Goal: Information Seeking & Learning: Learn about a topic

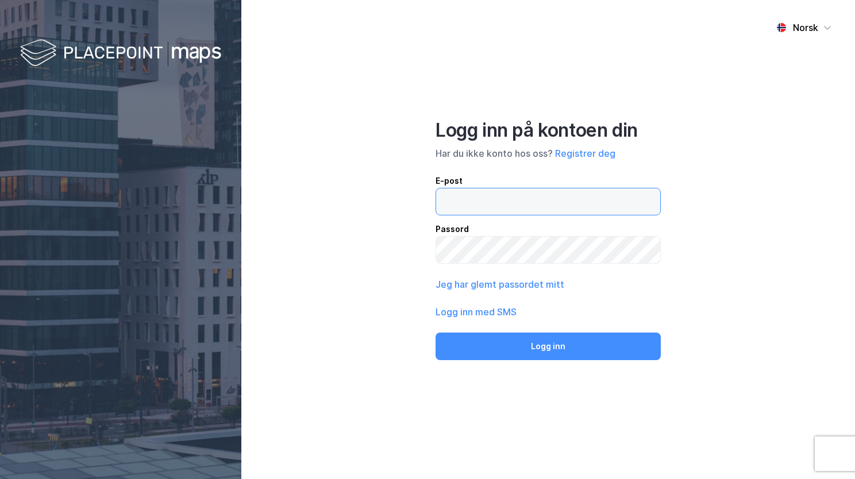
click at [486, 201] on input "email" at bounding box center [548, 201] width 224 height 26
type input "[EMAIL_ADDRESS][PERSON_NAME][PERSON_NAME][DOMAIN_NAME]"
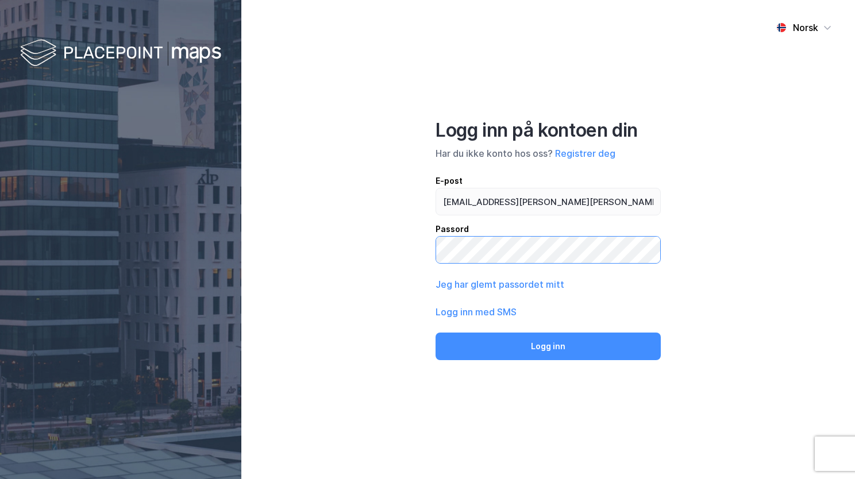
click at [435, 284] on button "Logg inn" at bounding box center [547, 347] width 225 height 28
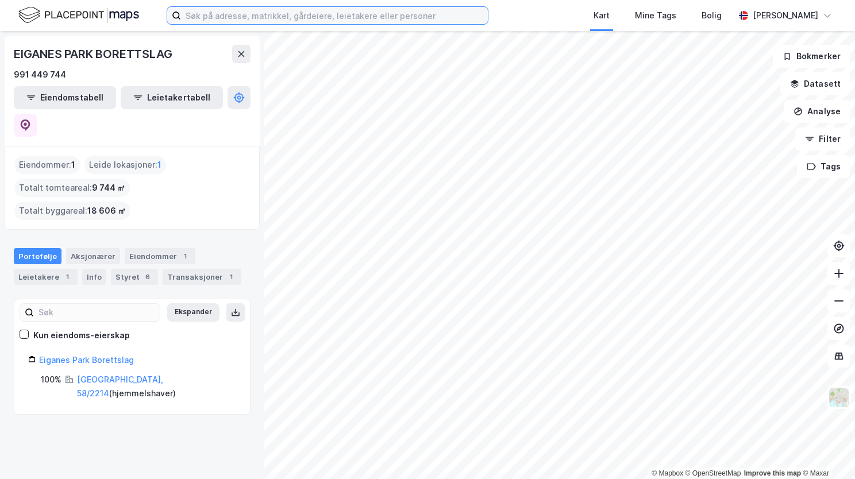
click at [415, 19] on input at bounding box center [334, 15] width 307 height 17
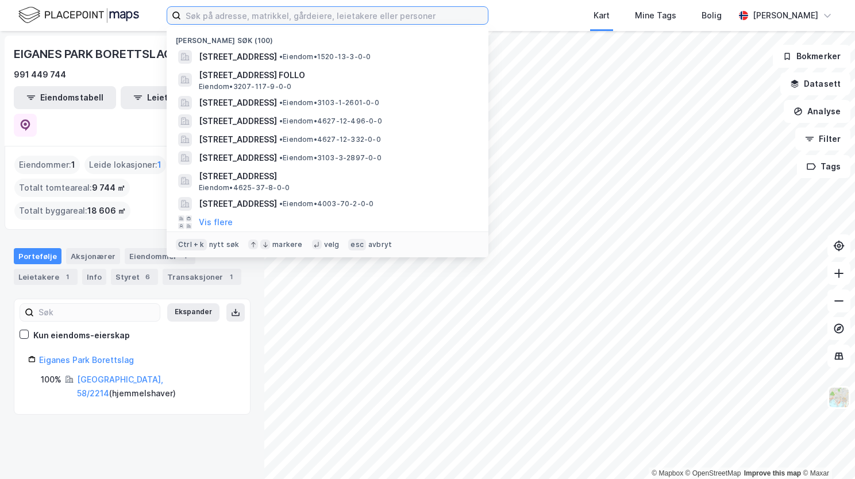
click at [279, 20] on input at bounding box center [334, 15] width 307 height 17
paste input "[STREET_ADDRESS]"
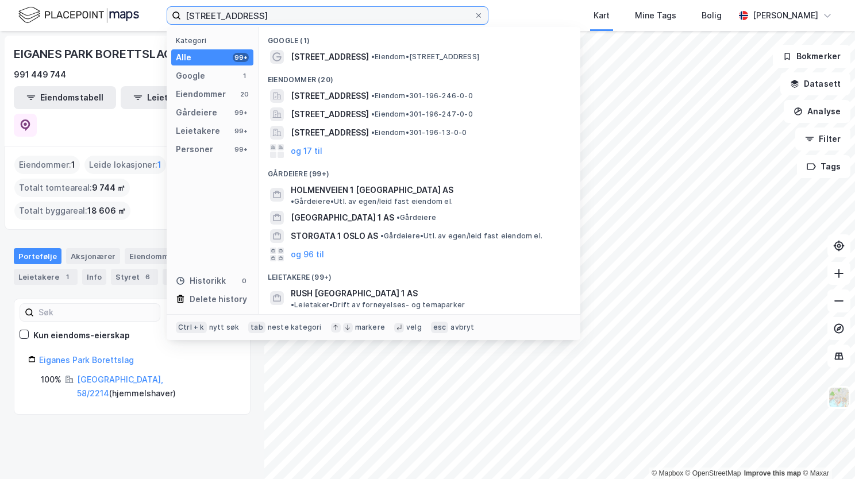
type input "[STREET_ADDRESS]"
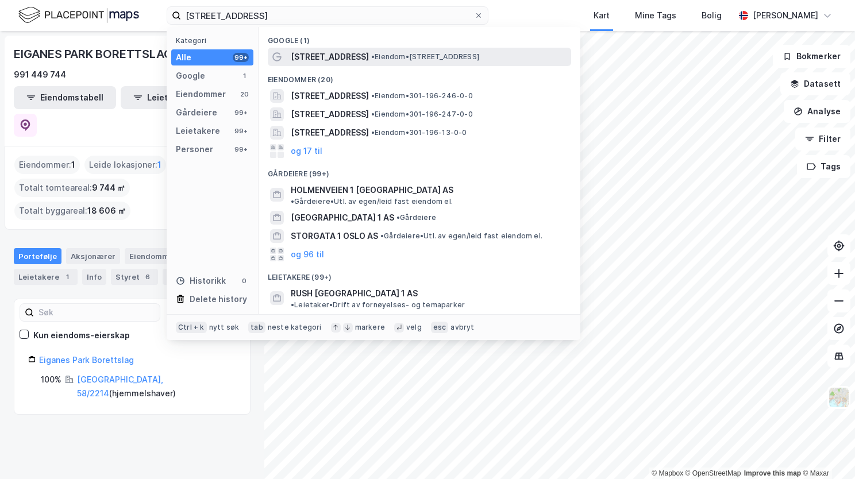
click at [371, 52] on span "•" at bounding box center [372, 56] width 3 height 9
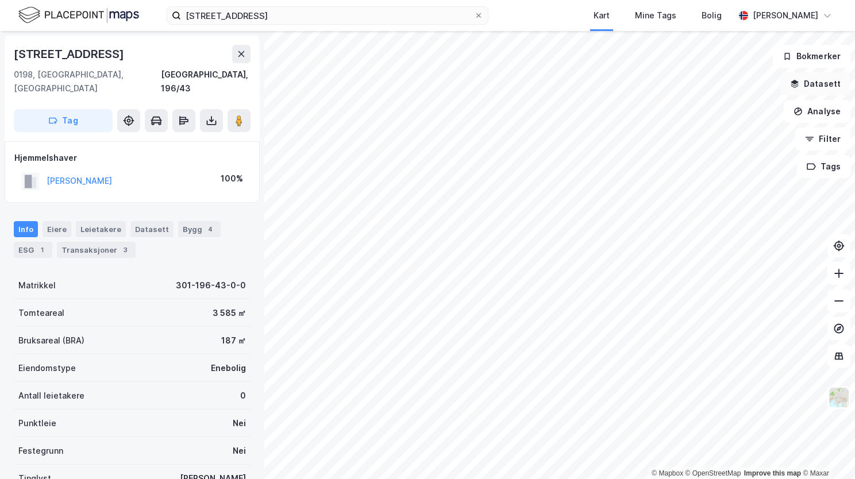
click at [519, 86] on button "Datasett" at bounding box center [815, 83] width 70 height 23
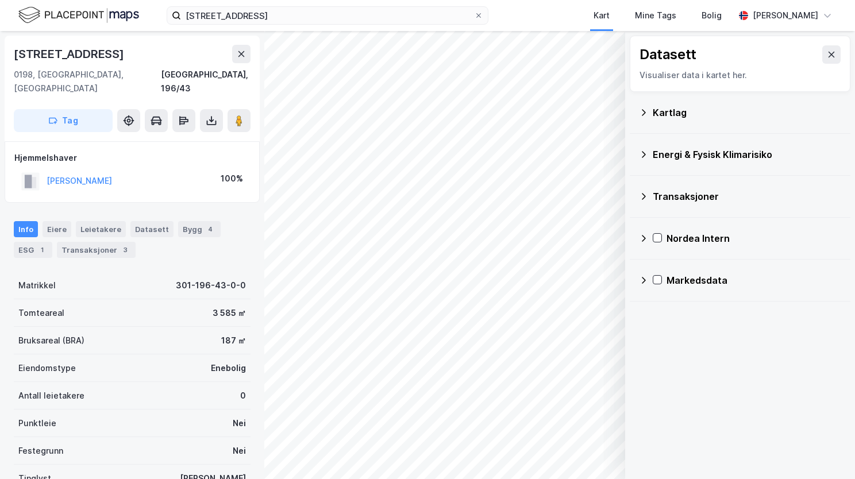
click at [519, 113] on icon at bounding box center [643, 112] width 9 height 9
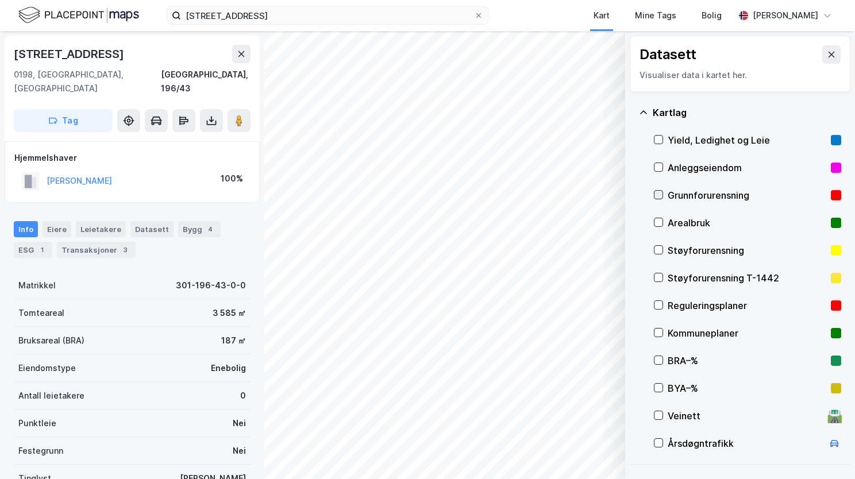
click at [519, 194] on icon at bounding box center [658, 195] width 8 height 8
click at [519, 111] on icon at bounding box center [643, 112] width 9 height 9
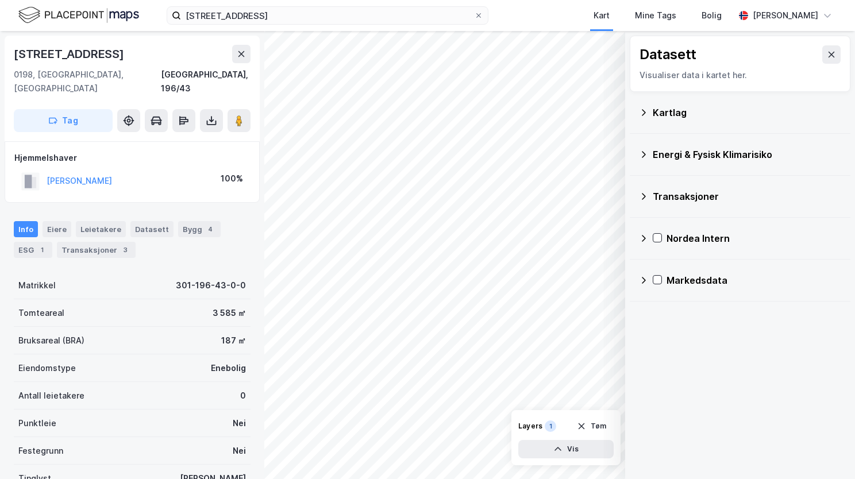
click at [519, 155] on icon at bounding box center [643, 154] width 9 height 9
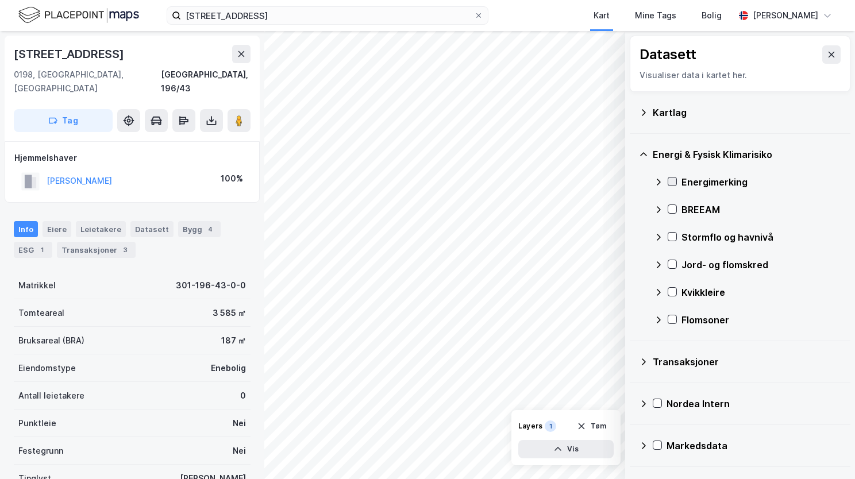
click at [519, 180] on icon at bounding box center [672, 182] width 8 height 8
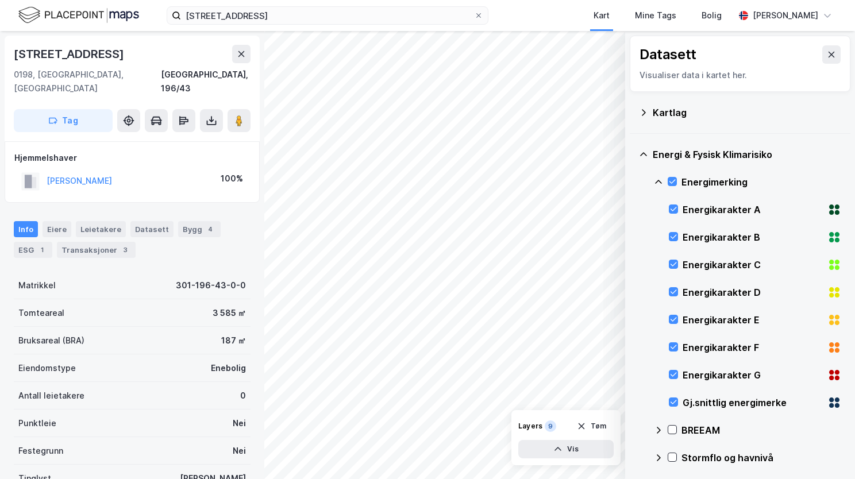
click at [519, 178] on div "Energi & Fysisk Klimarisiko Energimerking Energikarakter A Energikarakter B Ene…" at bounding box center [740, 348] width 221 height 428
click at [519, 178] on icon at bounding box center [658, 182] width 9 height 9
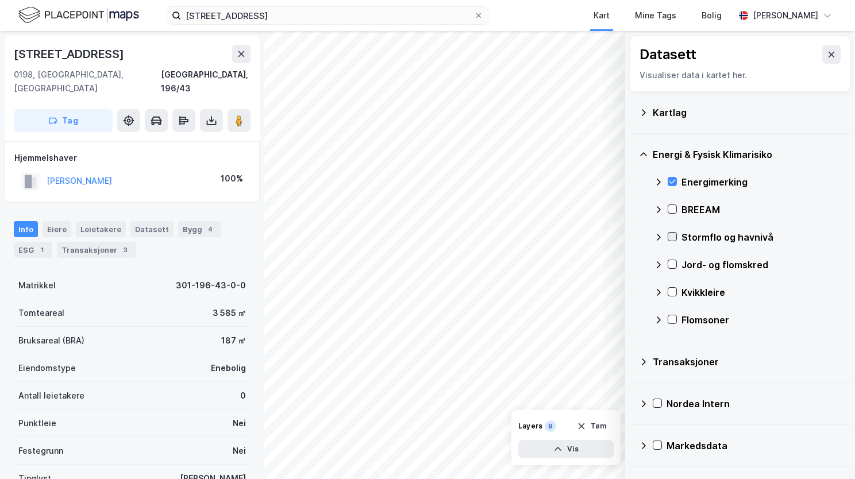
click at [519, 236] on icon at bounding box center [672, 237] width 8 height 8
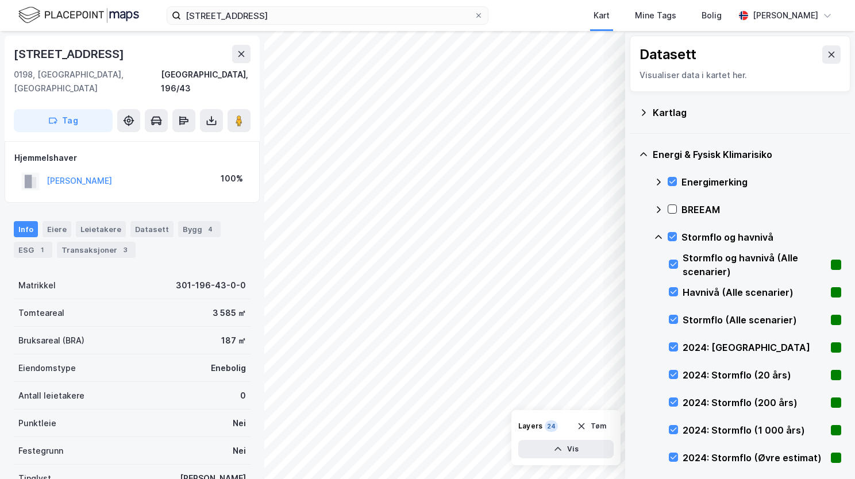
click at [519, 236] on icon at bounding box center [658, 237] width 9 height 9
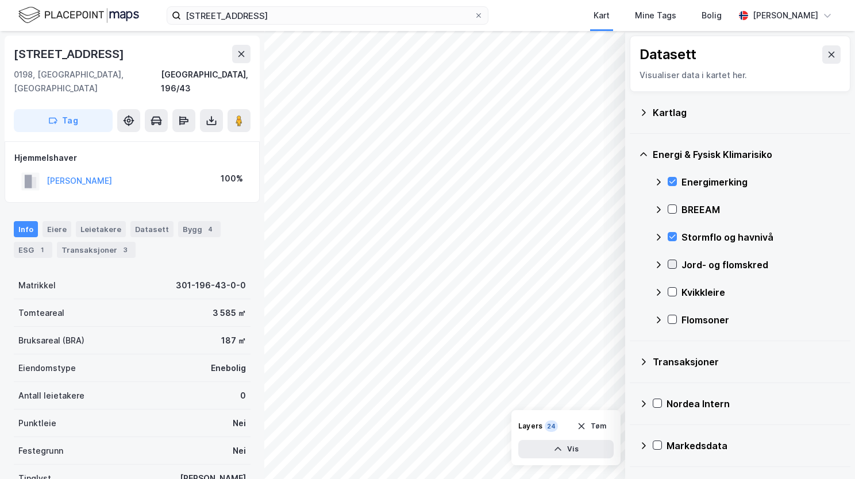
click at [519, 267] on icon at bounding box center [672, 264] width 8 height 8
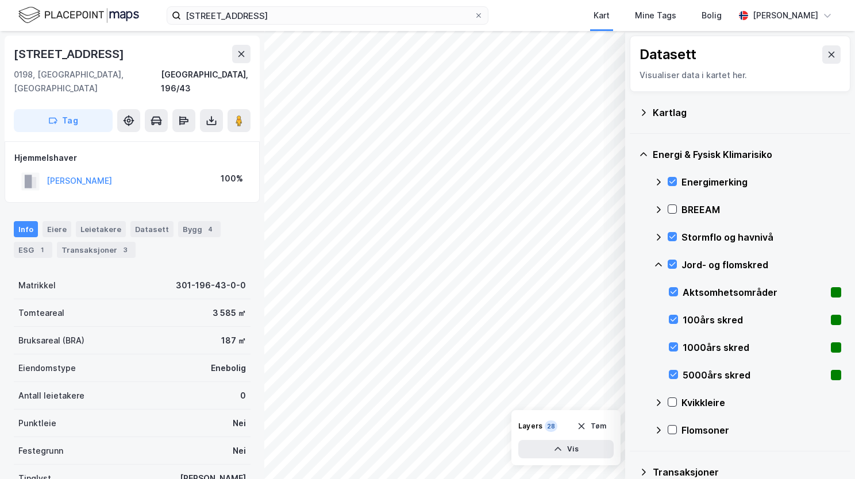
click at [519, 263] on icon at bounding box center [658, 265] width 7 height 4
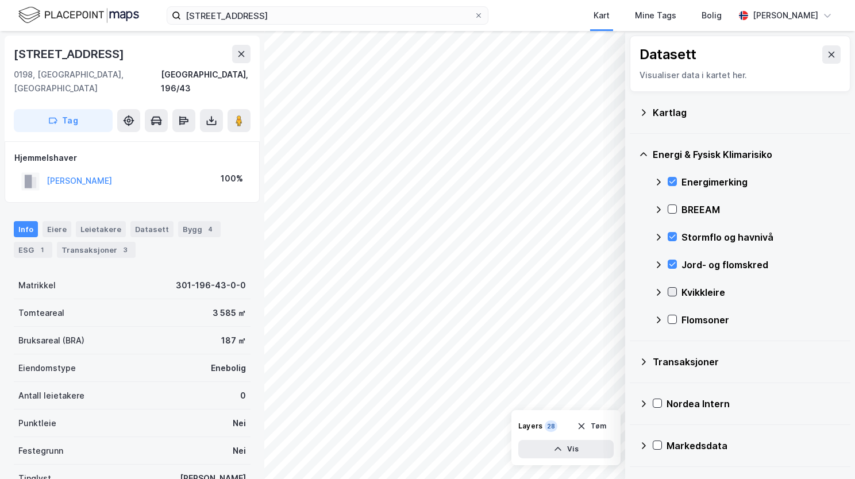
click at [519, 284] on div at bounding box center [672, 291] width 9 height 9
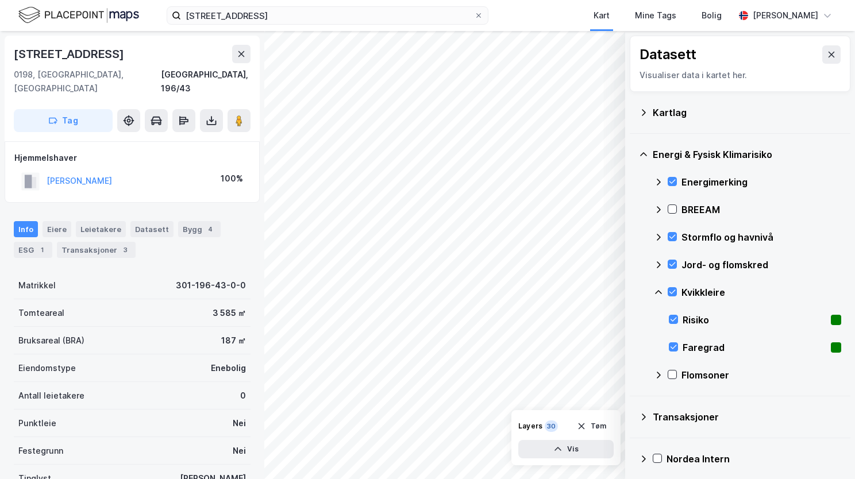
click at [519, 284] on icon at bounding box center [658, 292] width 9 height 9
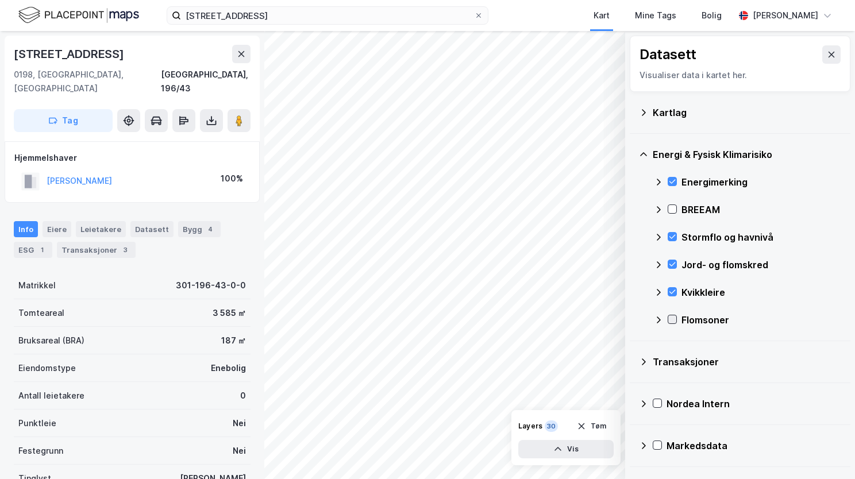
click at [519, 284] on icon at bounding box center [672, 320] width 6 height 4
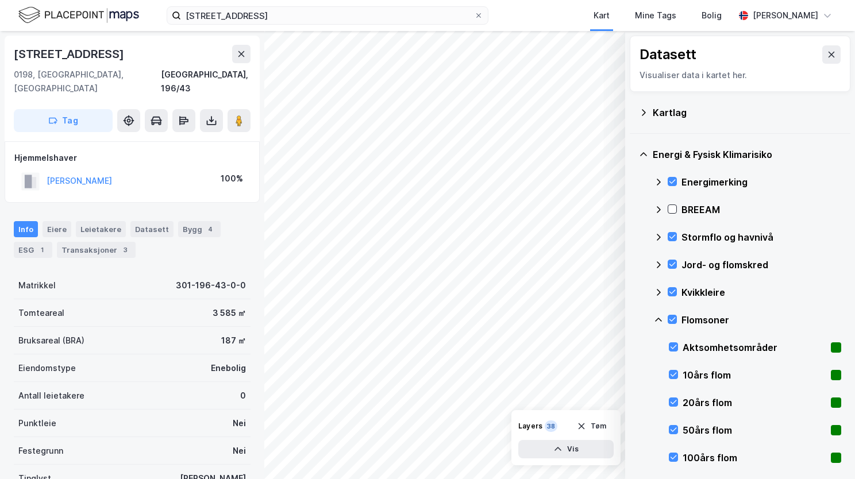
click at [519, 284] on icon at bounding box center [658, 319] width 9 height 9
